Goal: Task Accomplishment & Management: Manage account settings

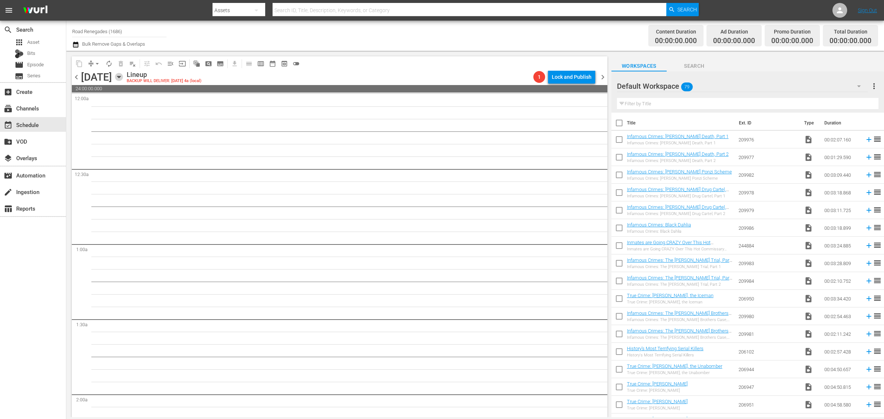
click at [120, 77] on icon "button" at bounding box center [118, 77] width 3 height 2
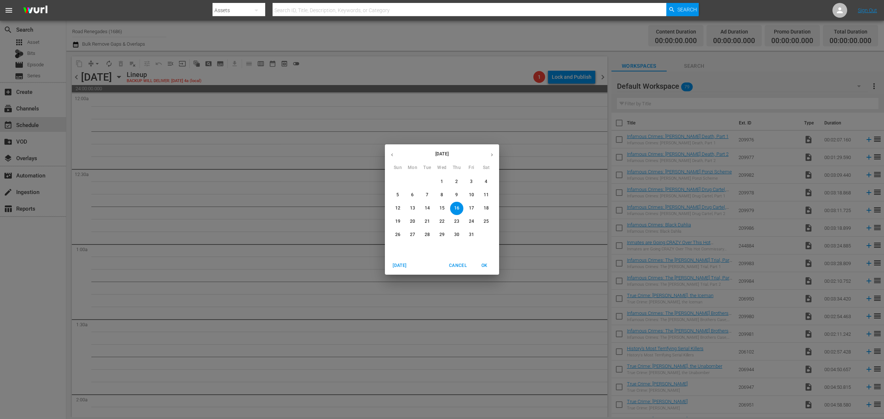
click at [389, 156] on icon "button" at bounding box center [392, 155] width 6 height 6
click at [492, 155] on icon "button" at bounding box center [492, 155] width 2 height 3
click at [470, 181] on p "3" at bounding box center [471, 182] width 3 height 6
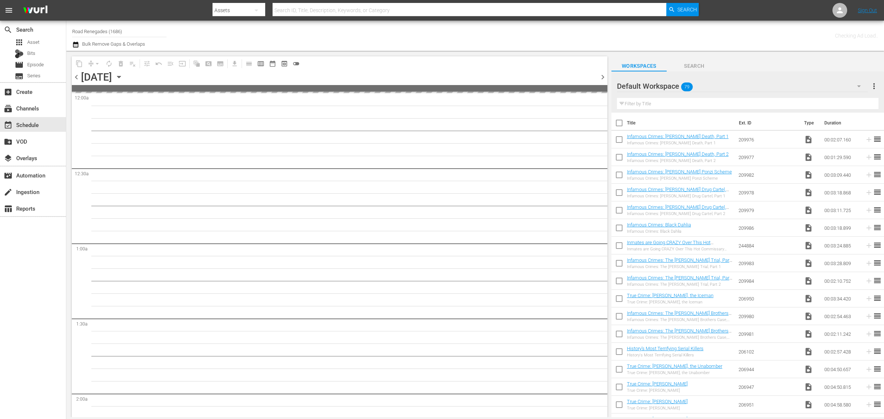
click at [743, 5] on nav "menu Search By Assets Search ID, Title, Description, Keywords, or Category Sear…" at bounding box center [442, 10] width 884 height 21
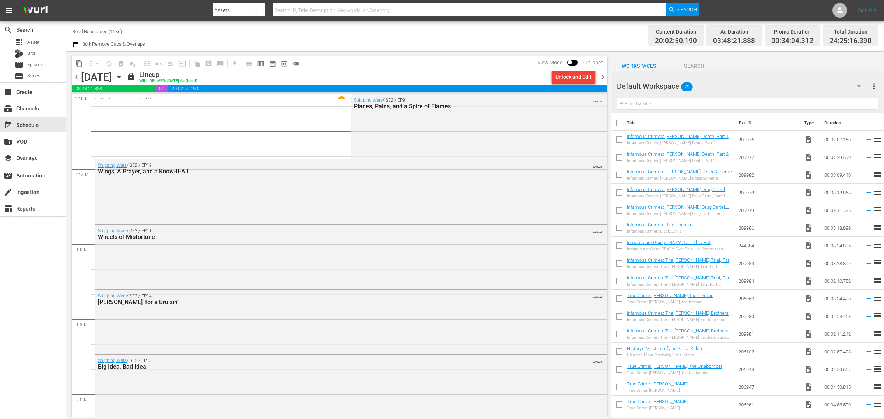
click at [457, 34] on div "Channel Title Road Renegades (1686) Bulk Remove Gaps & Overlaps" at bounding box center [291, 35] width 439 height 27
click at [74, 77] on span "chevron_left" at bounding box center [76, 77] width 9 height 9
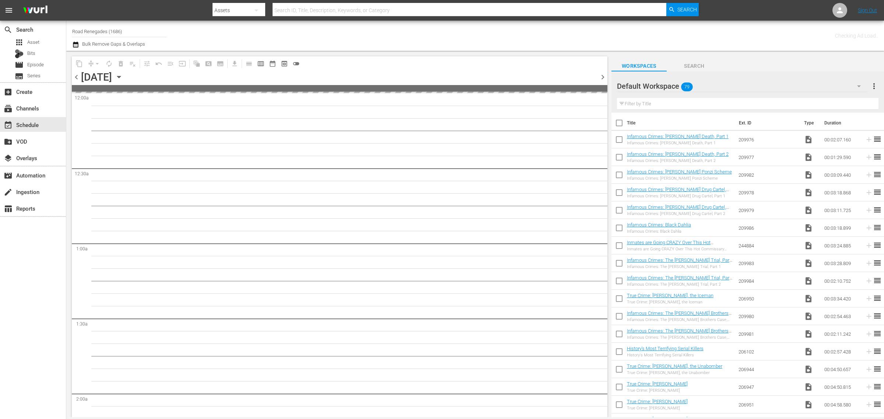
click at [392, 37] on div "Channel Title Road Renegades (1686) Bulk Remove Gaps & Overlaps" at bounding box center [291, 35] width 439 height 27
click at [479, 35] on div "Channel Title Road Renegades (1686) Bulk Remove Gaps & Overlaps" at bounding box center [291, 35] width 439 height 27
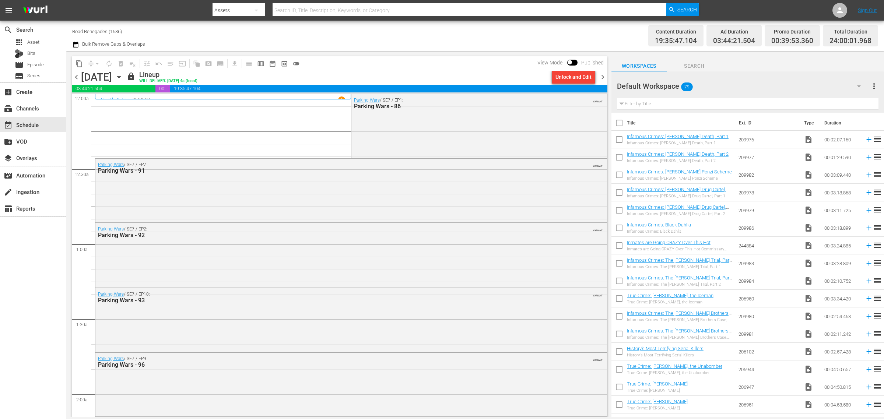
click at [601, 78] on span "chevron_right" at bounding box center [602, 77] width 9 height 9
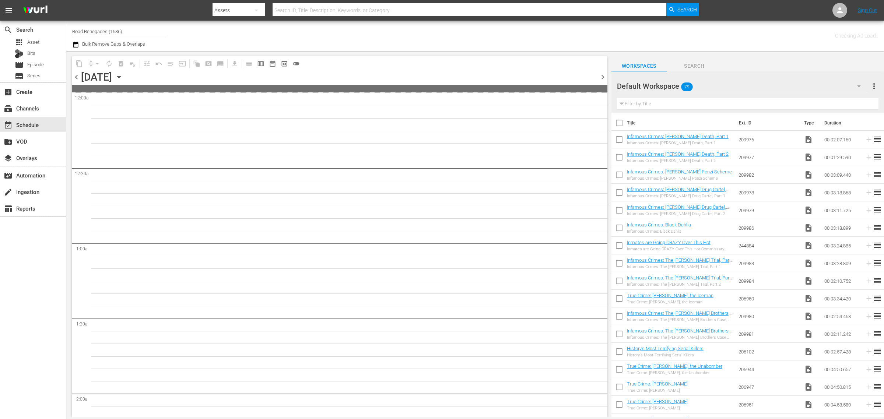
click at [390, 31] on div "Channel Title Road Renegades (1686) Bulk Remove Gaps & Overlaps" at bounding box center [291, 35] width 439 height 27
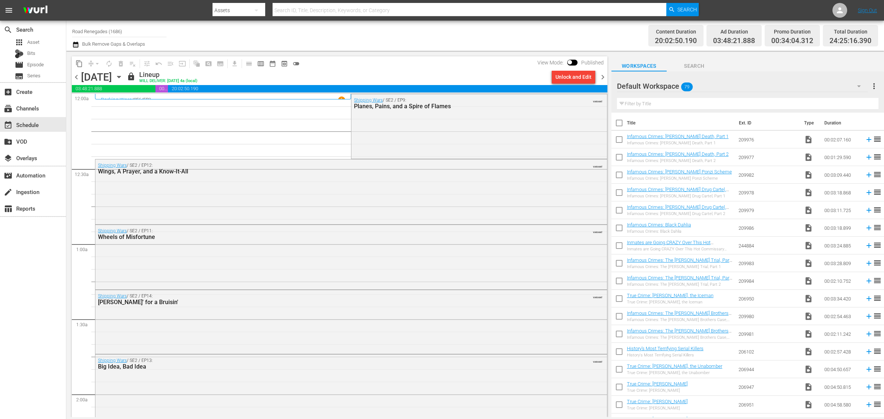
click at [704, 83] on div "Default Workspace 79" at bounding box center [742, 86] width 251 height 21
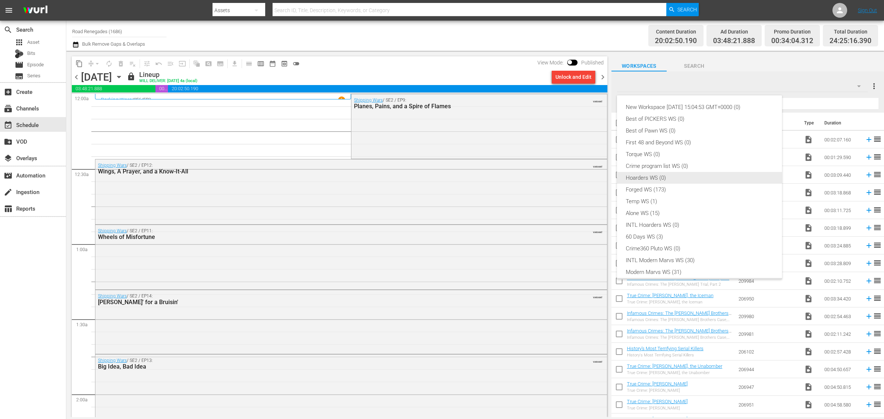
scroll to position [16, 0]
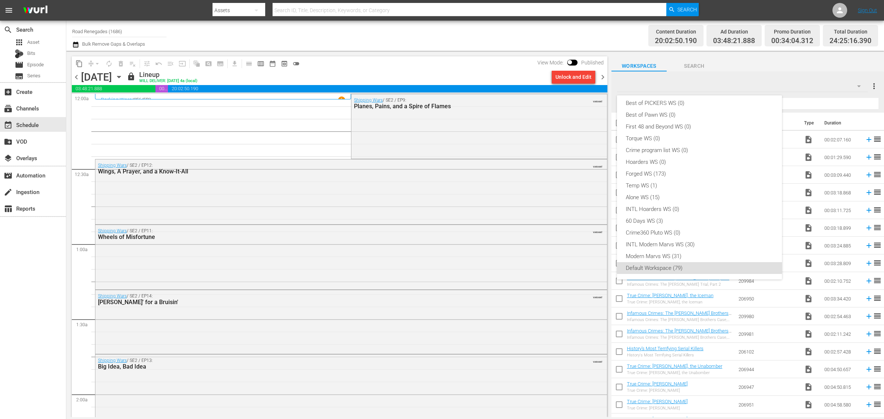
click at [526, 46] on div "New Workspace [DATE] 15:04:53 GMT+0000 (0) Best of PICKERS WS (0) Best of Pawn …" at bounding box center [442, 209] width 884 height 419
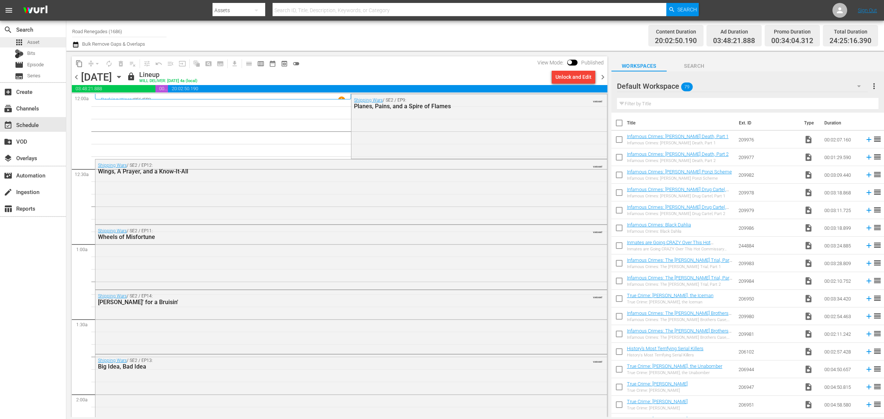
click at [54, 45] on div "apps Asset" at bounding box center [33, 42] width 66 height 10
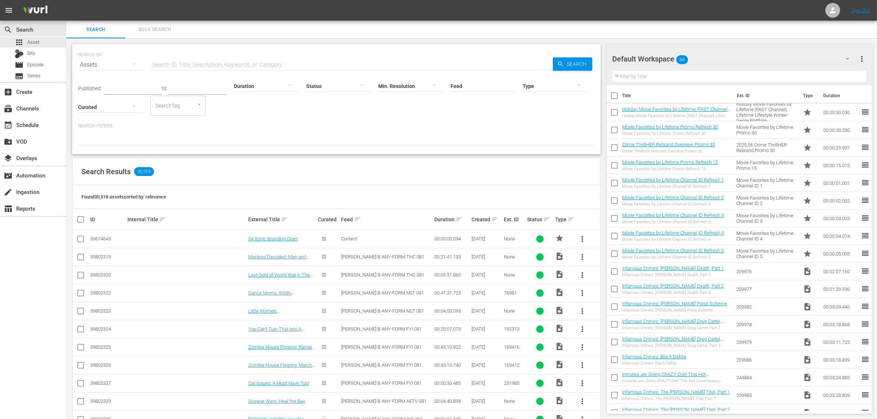
click at [256, 166] on div "Search Results 30,518" at bounding box center [337, 171] width 528 height 27
click at [156, 32] on span "Bulk Search" at bounding box center [155, 29] width 50 height 8
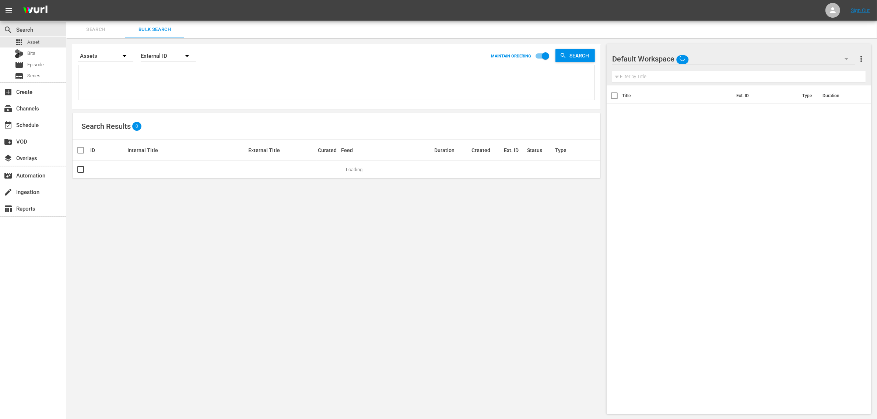
click at [735, 56] on div "Default Workspace" at bounding box center [733, 59] width 243 height 21
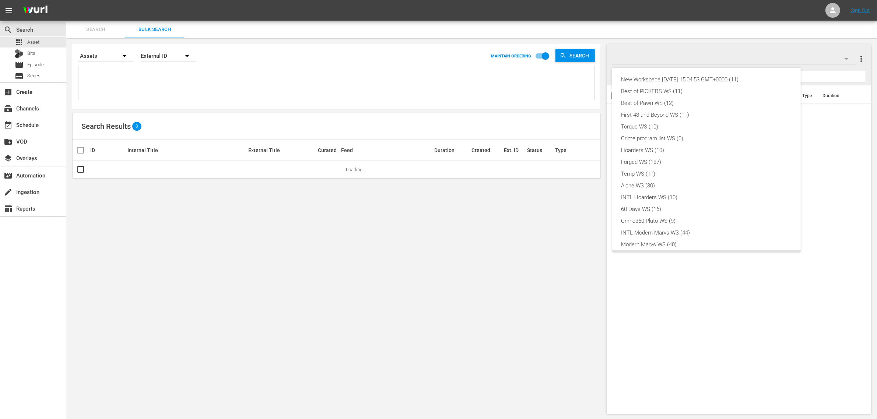
scroll to position [16, 0]
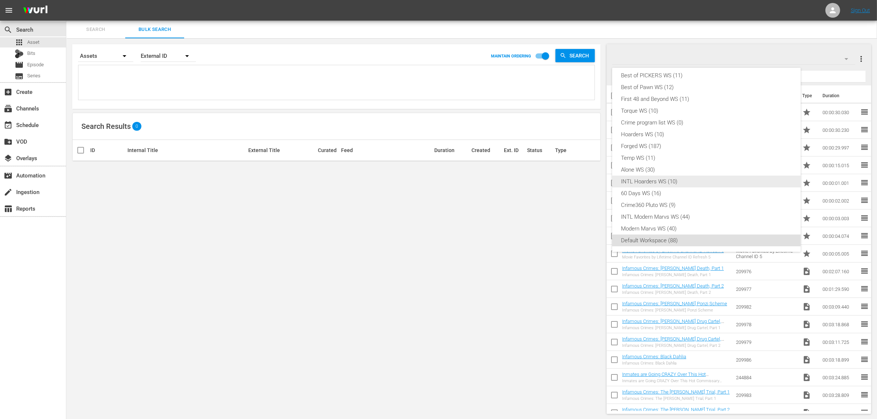
click at [685, 177] on div "INTL Hoarders WS (10)" at bounding box center [706, 182] width 171 height 12
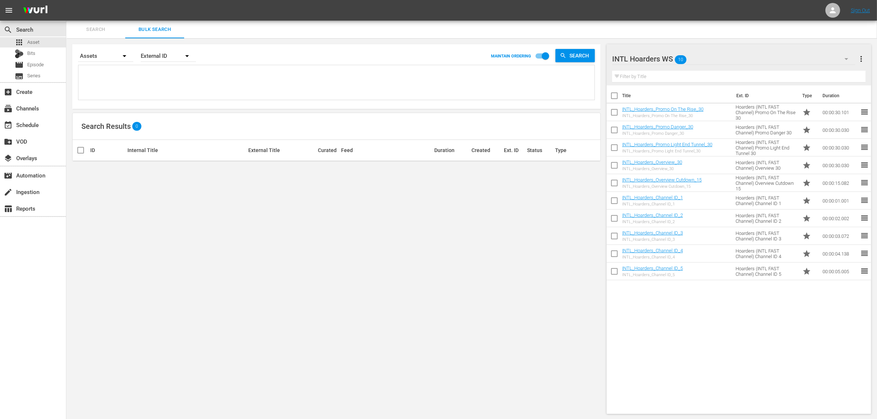
click at [863, 59] on span "more_vert" at bounding box center [860, 58] width 9 height 9
click at [835, 71] on div "Clear All Workspace Items" at bounding box center [813, 72] width 87 height 13
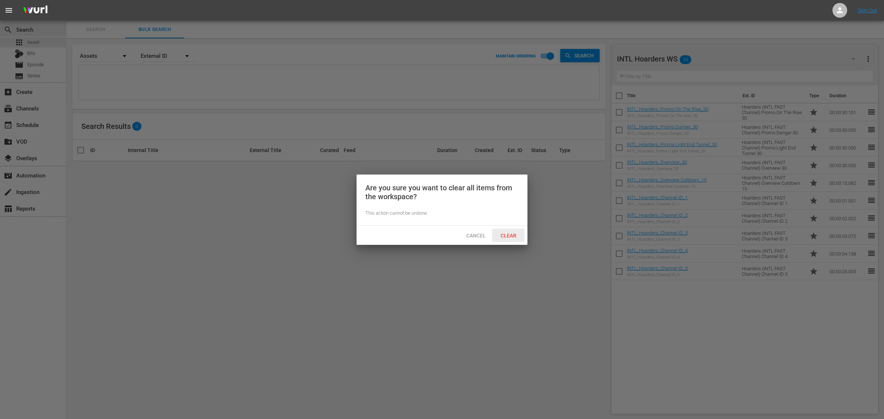
click at [510, 235] on span "Clear" at bounding box center [508, 236] width 28 height 6
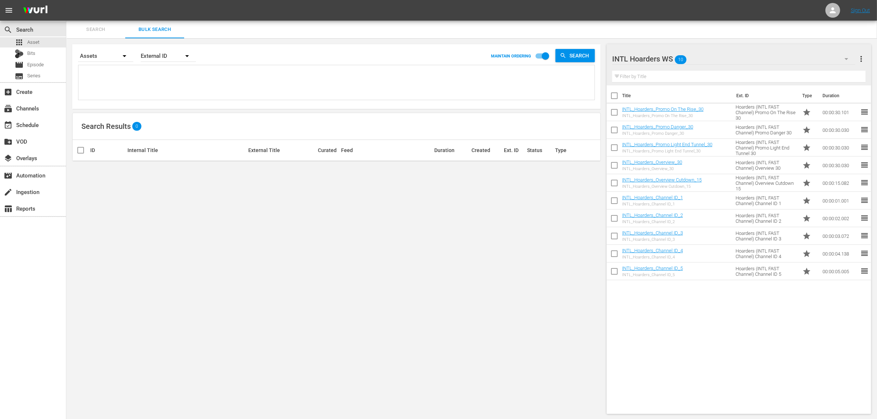
click at [391, 8] on nav "menu Sign Out" at bounding box center [438, 10] width 877 height 21
click at [214, 84] on textarea at bounding box center [337, 84] width 514 height 34
paste textarea "139644142 139588689 139588690 139588691 139588692"
type textarea "139644142 139588689 139588690 139588691 139588692"
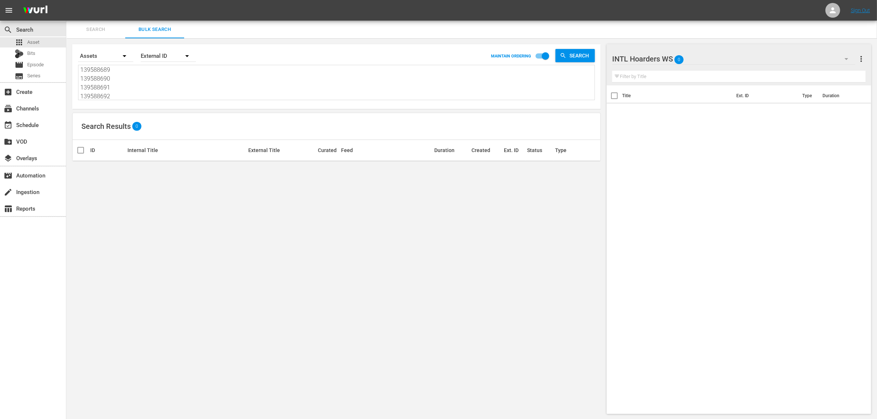
type textarea "139644142 139588689 139588690 139588691 139588692"
click at [542, 57] on input "checkbox" at bounding box center [545, 57] width 42 height 14
checkbox input "false"
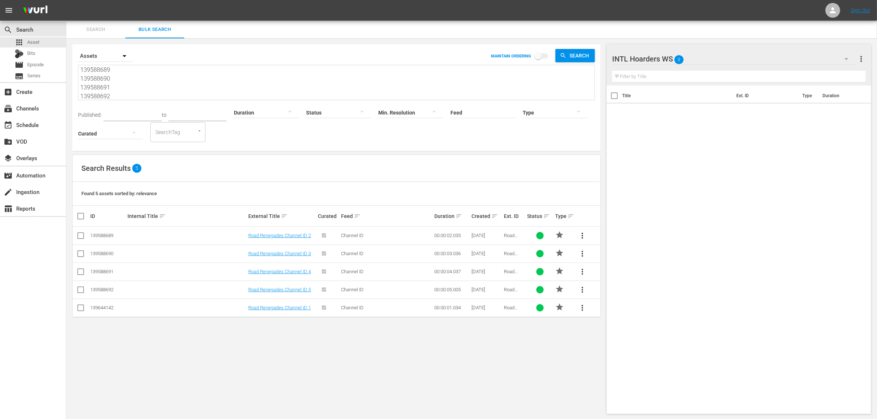
click at [80, 310] on input "checkbox" at bounding box center [80, 309] width 9 height 9
checkbox input "true"
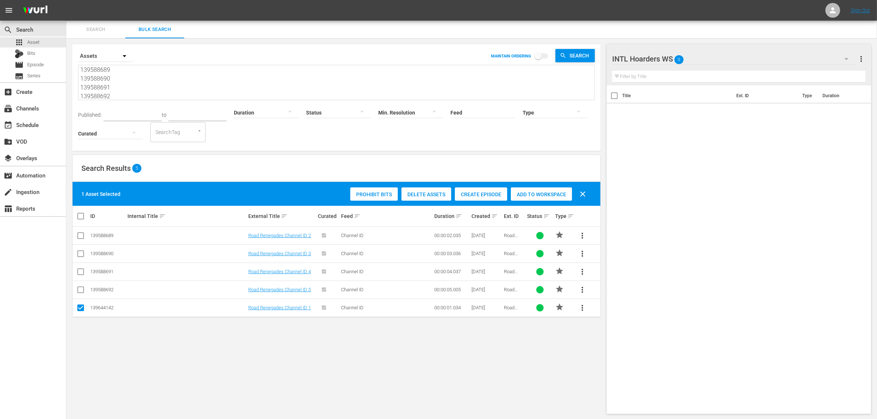
click at [80, 234] on input "checkbox" at bounding box center [80, 237] width 9 height 9
checkbox input "true"
click at [82, 253] on input "checkbox" at bounding box center [80, 255] width 9 height 9
checkbox input "true"
click at [83, 271] on input "checkbox" at bounding box center [80, 273] width 9 height 9
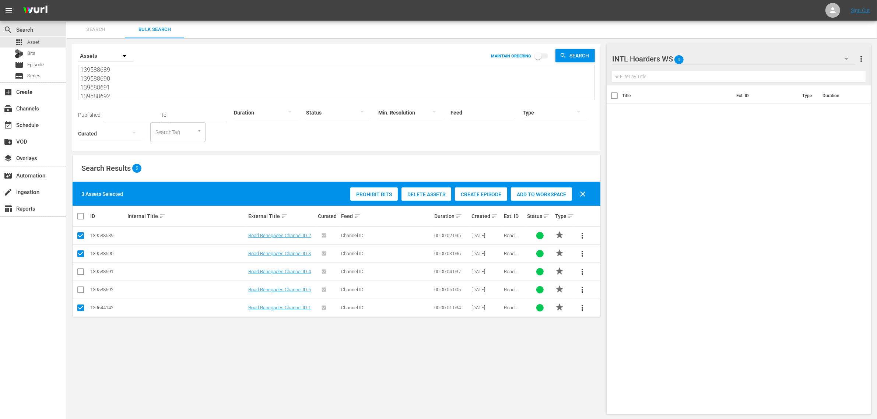
checkbox input "true"
click at [80, 289] on input "checkbox" at bounding box center [80, 291] width 9 height 9
checkbox input "true"
click at [557, 188] on div "Add to Workspace" at bounding box center [558, 194] width 61 height 14
click at [645, 58] on div at bounding box center [651, 59] width 79 height 18
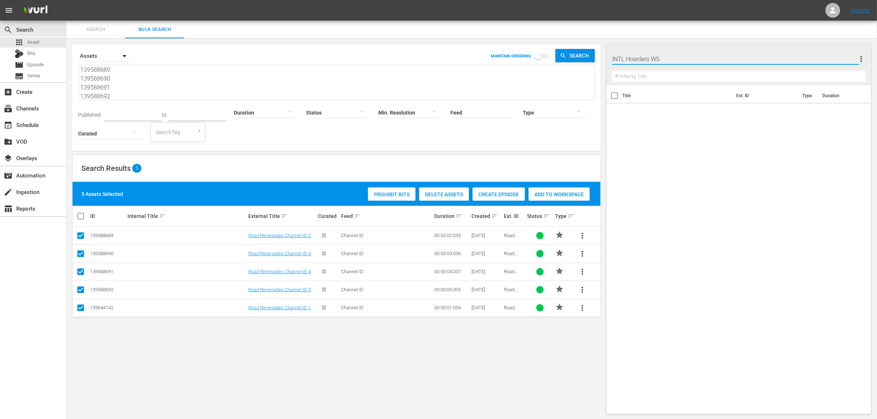
drag, startPoint x: 649, startPoint y: 57, endPoint x: 518, endPoint y: 53, distance: 130.4
click at [518, 53] on div "Search Bulk Search Search By Assets MAINTAIN ORDERING Search 139644142 13958868…" at bounding box center [471, 220] width 810 height 399
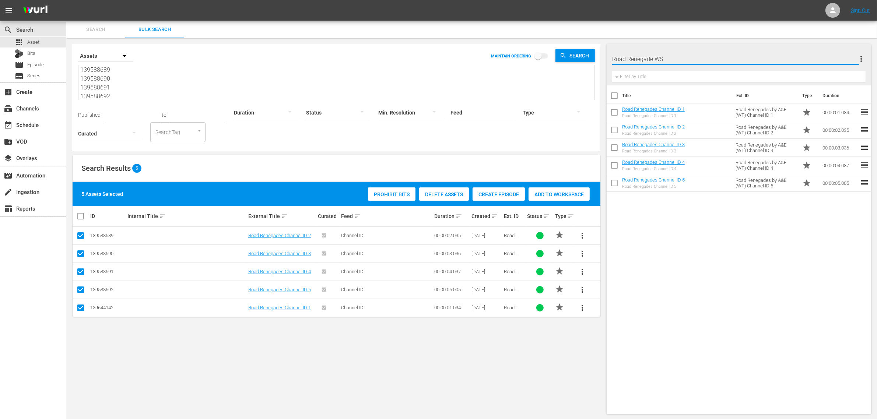
type input "Road Renegades WS"
click at [705, 59] on input "Road Renegades WS" at bounding box center [735, 59] width 247 height 18
click at [735, 275] on div "Title Ext. ID Type Duration Road Renegades Channel ID 1 Road Renegades Channel …" at bounding box center [738, 247] width 264 height 325
click at [155, 82] on textarea "139644142 139588689 139588690 139588691 139588692" at bounding box center [337, 83] width 514 height 34
paste textarea "588677 139588683 139588684 139588685 139664674"
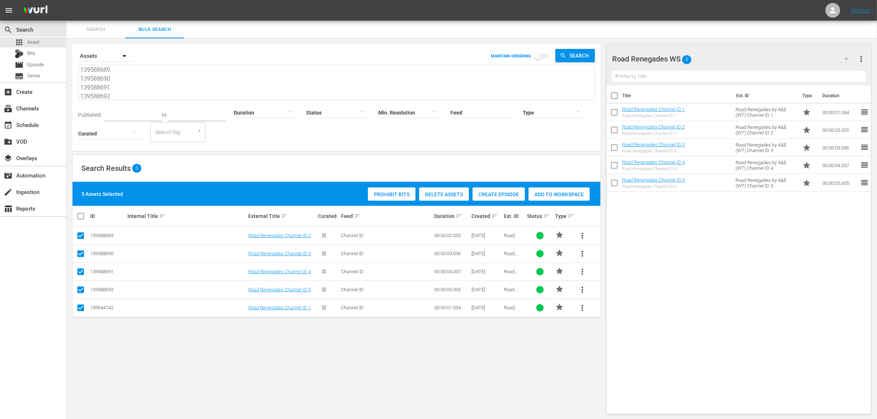
type textarea "139588677 139588683 139588684 139588685 139664674"
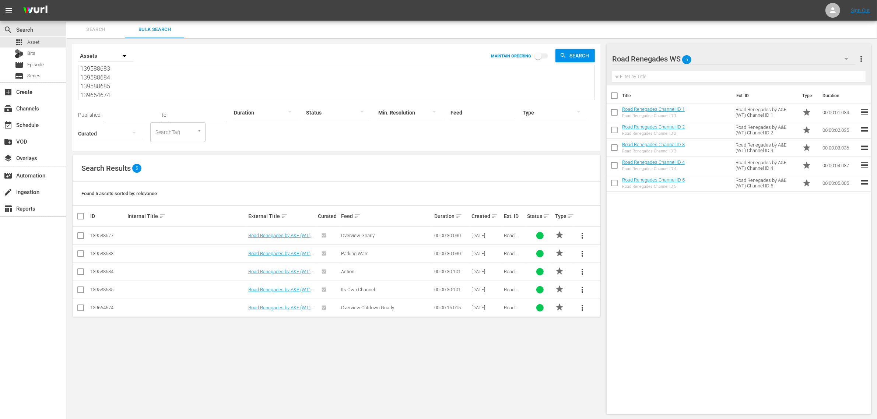
type textarea "139588677 139588683 139588684 139588685 139664674"
drag, startPoint x: 80, startPoint y: 216, endPoint x: 198, endPoint y: 211, distance: 118.3
click at [80, 216] on input "checkbox" at bounding box center [83, 216] width 15 height 9
checkbox input "true"
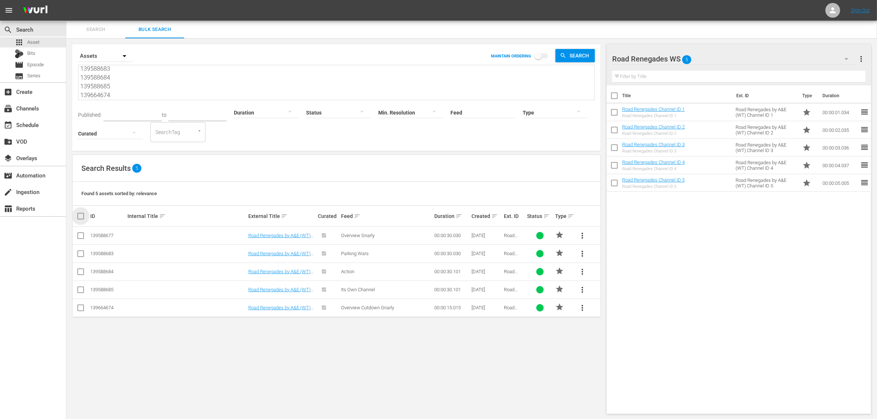
checkbox input "true"
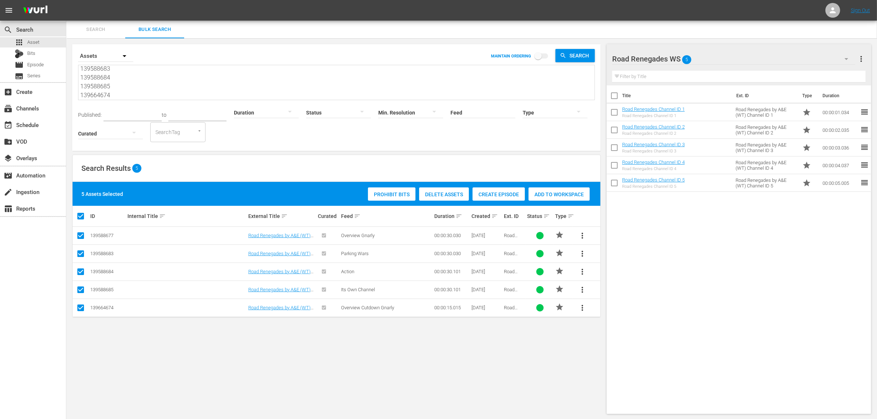
click at [567, 194] on span "Add to Workspace" at bounding box center [558, 194] width 61 height 6
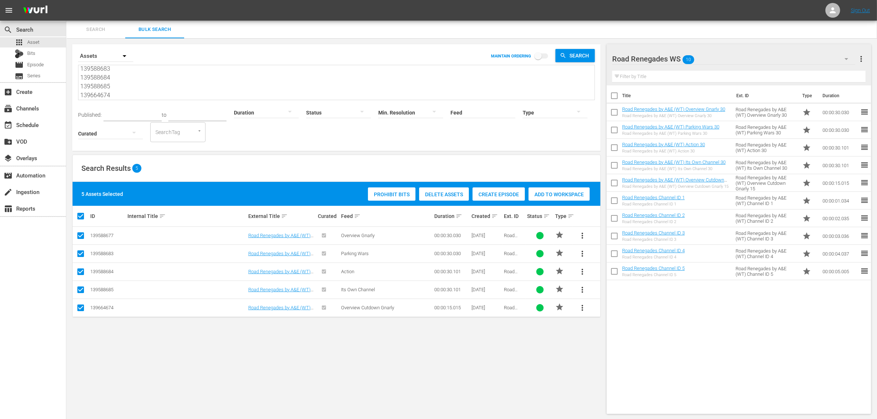
click at [28, 268] on div "search Search apps Asset Bits movie Episode subtitles Series add_box Create sub…" at bounding box center [33, 230] width 66 height 419
click at [745, 341] on div "Title Ext. ID Type Duration Road Renegades by A&E (WT) Overview Gnarly 30 Road …" at bounding box center [738, 247] width 264 height 325
click at [341, 171] on div "Search Results 5" at bounding box center [337, 168] width 528 height 27
